Goal: Task Accomplishment & Management: Use online tool/utility

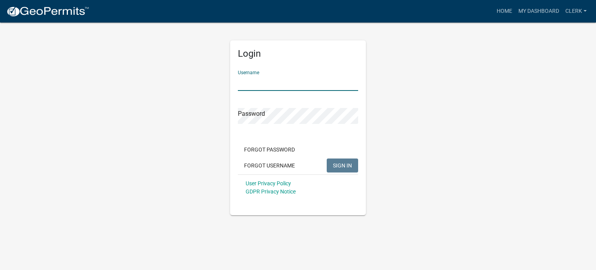
click at [284, 86] on input "Username" at bounding box center [298, 83] width 120 height 16
type input "Clerk"
click at [349, 166] on span "SIGN IN" at bounding box center [342, 165] width 19 height 6
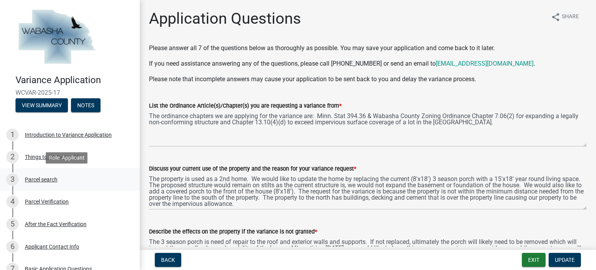
click at [37, 180] on div "Parcel search" at bounding box center [41, 179] width 33 height 5
